Goal: Information Seeking & Learning: Compare options

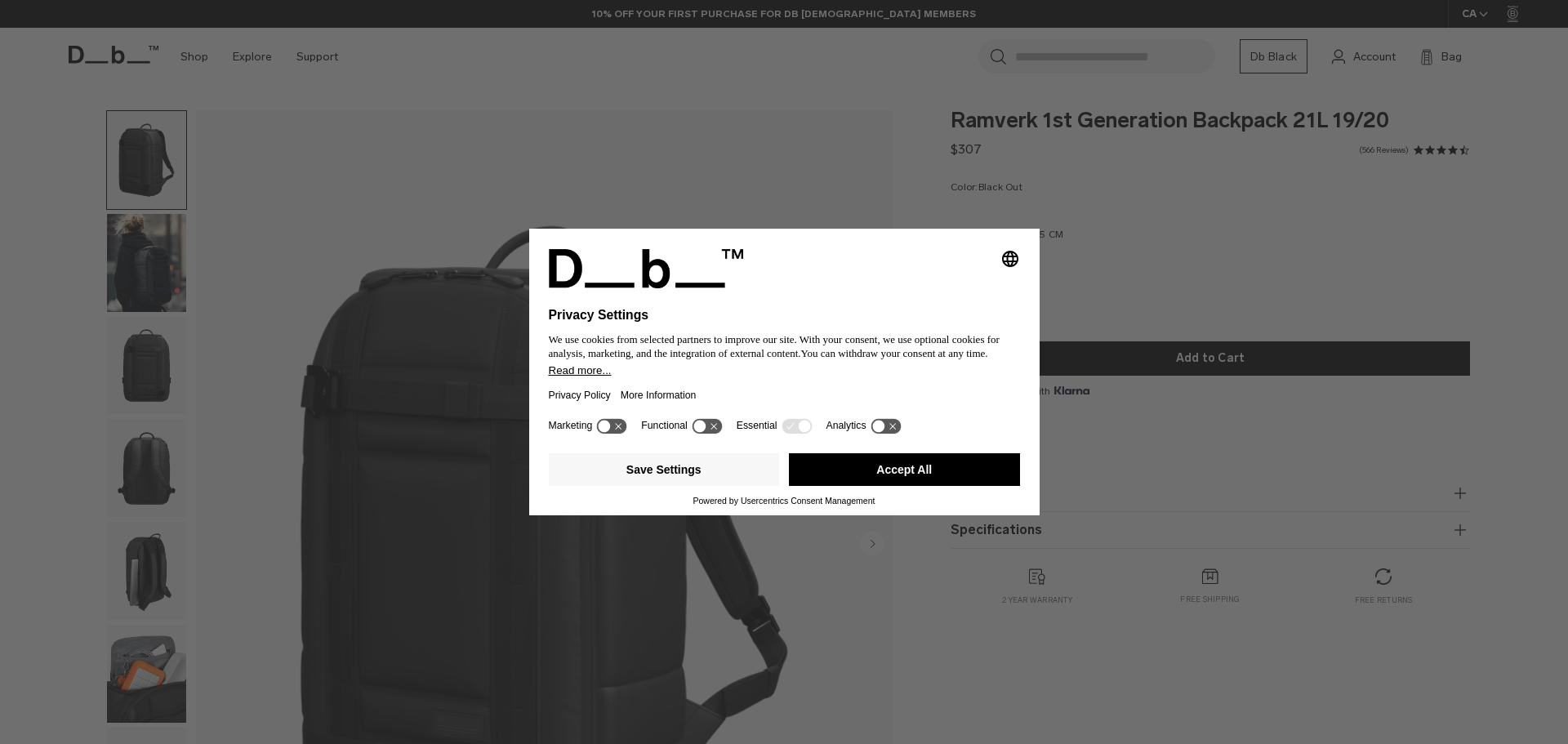
click at [974, 469] on button "Accept All" at bounding box center [903, 470] width 231 height 33
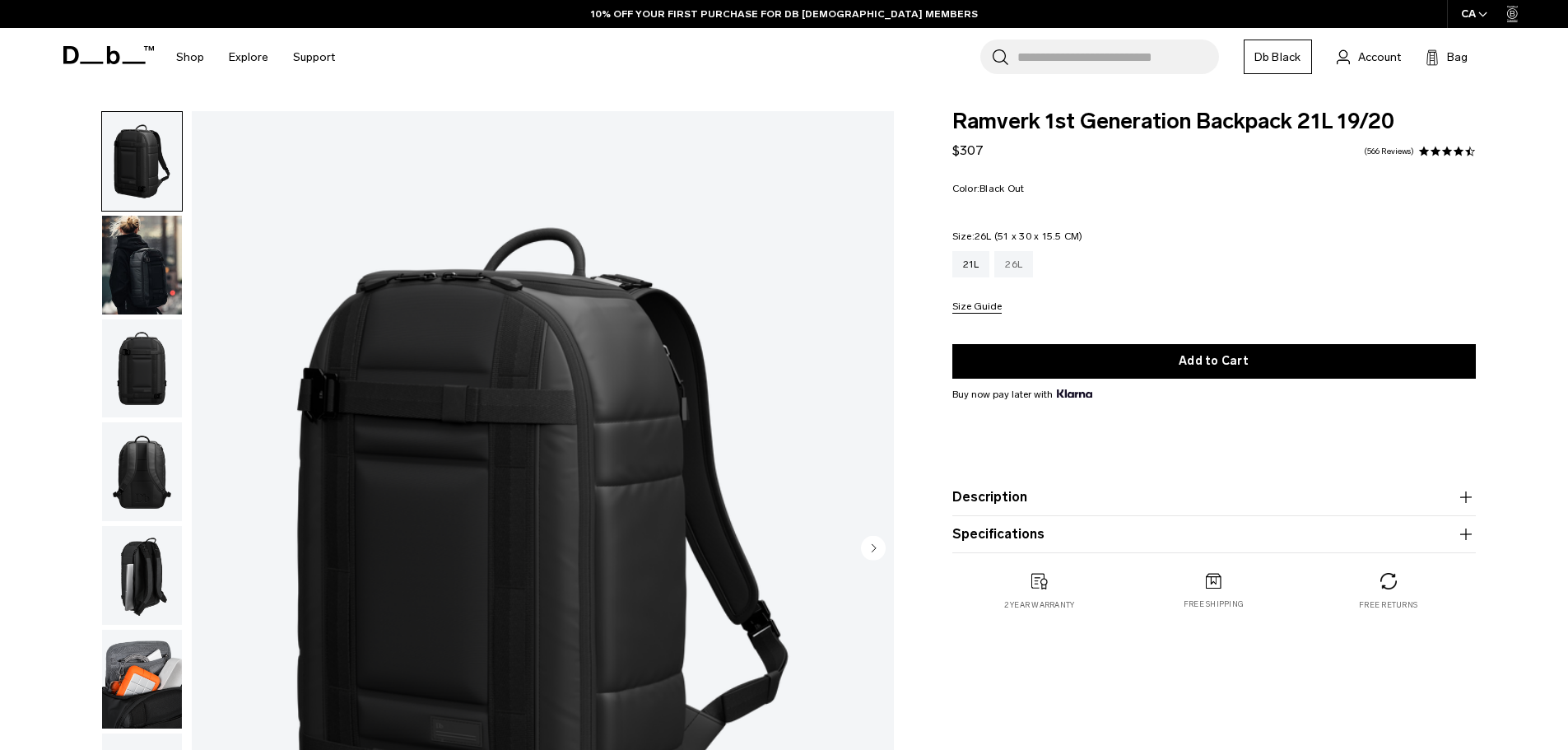
click at [1025, 270] on div "26L" at bounding box center [1014, 264] width 39 height 26
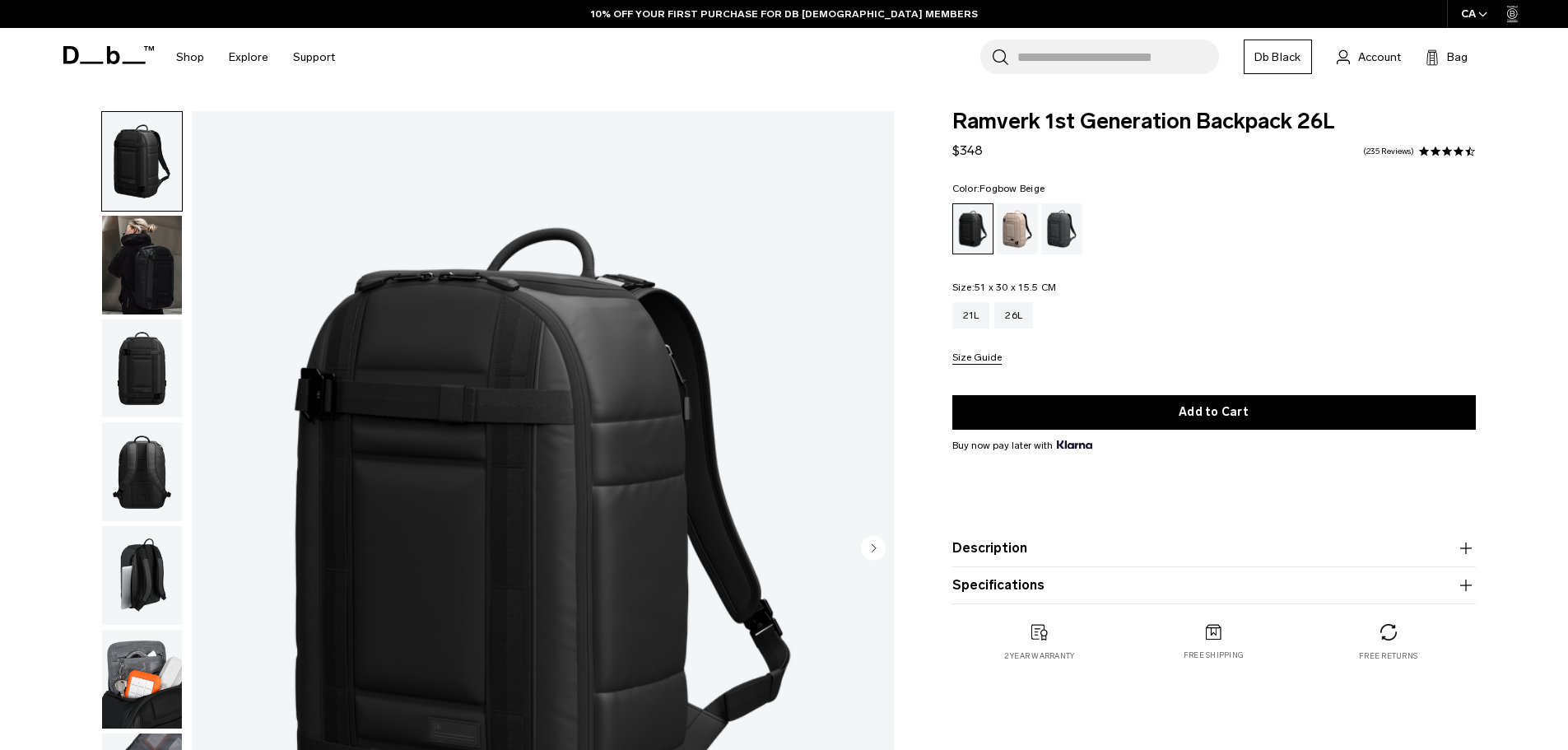
click at [1004, 223] on div "Fogbow Beige" at bounding box center [1018, 229] width 42 height 51
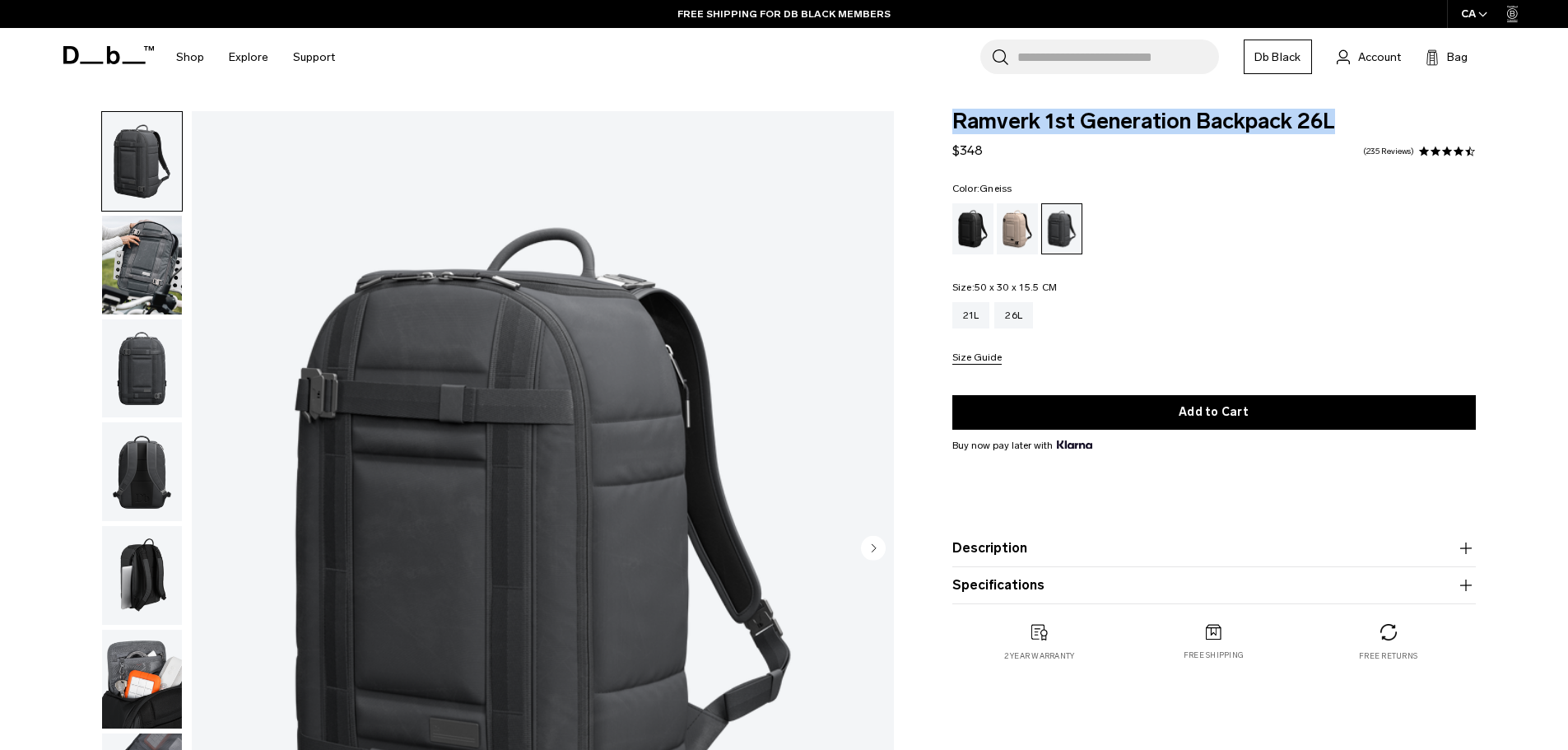
drag, startPoint x: 956, startPoint y: 121, endPoint x: 1366, endPoint y: 130, distance: 410.1
click at [1366, 130] on span "Ramverk 1st Generation Backpack 26L" at bounding box center [1214, 121] width 523 height 21
copy span "Ramverk 1st Generation Backpack 26L"
